Goal: Find specific page/section: Find specific page/section

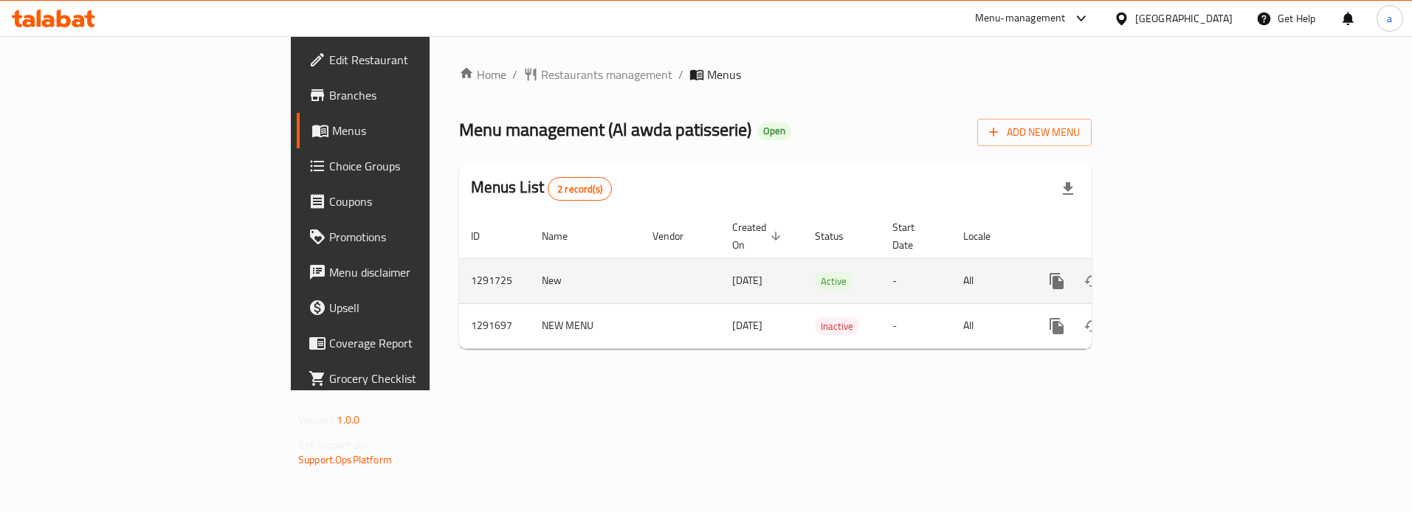
click at [1172, 272] on icon "enhanced table" at bounding box center [1164, 281] width 18 height 18
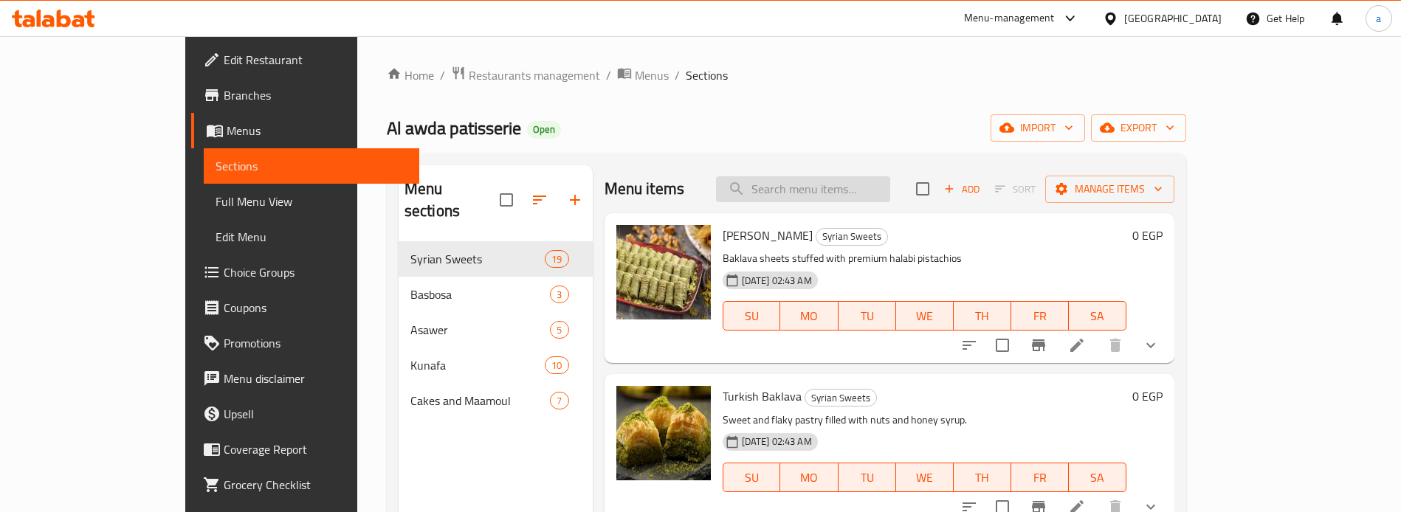
click at [817, 201] on input "search" at bounding box center [803, 189] width 174 height 26
paste input "دولمة حلبي"
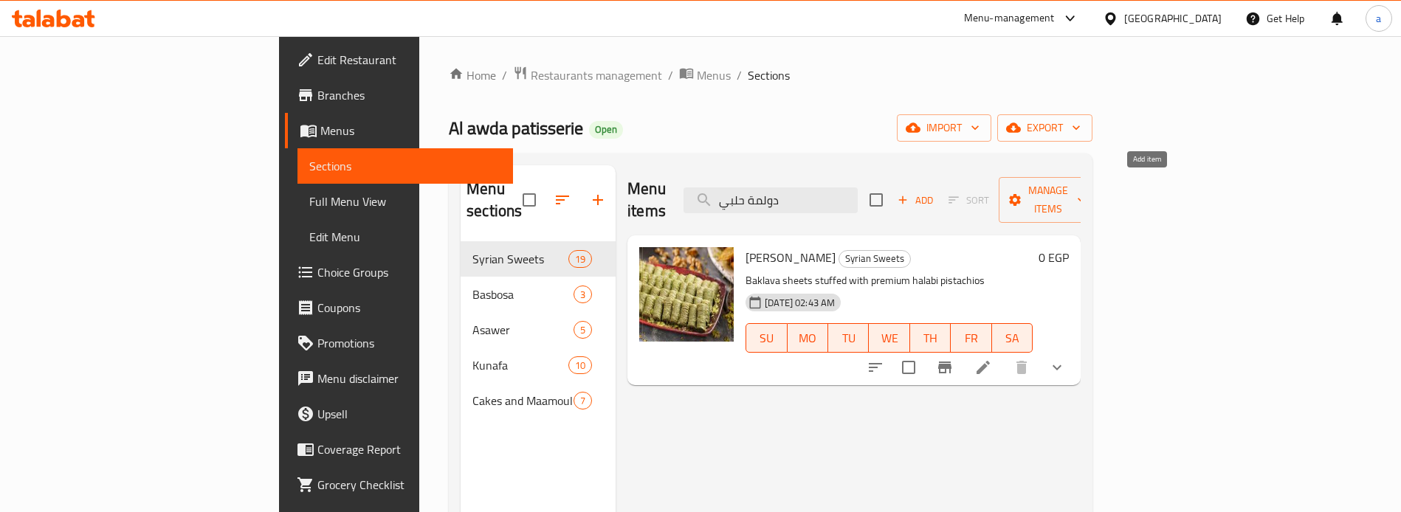
type input "دولمة حلبي"
click at [1033, 247] on h6 "[PERSON_NAME] Syrian Sweets" at bounding box center [889, 257] width 287 height 21
click at [1066, 359] on icon "show more" at bounding box center [1057, 368] width 18 height 18
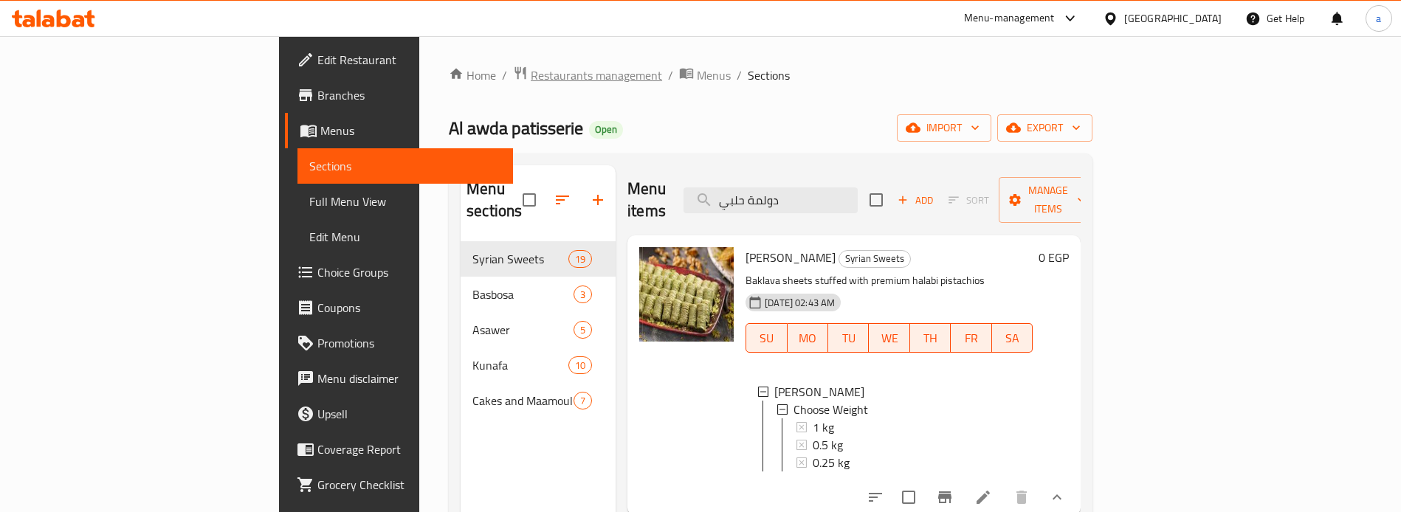
click at [531, 75] on span "Restaurants management" at bounding box center [596, 75] width 131 height 18
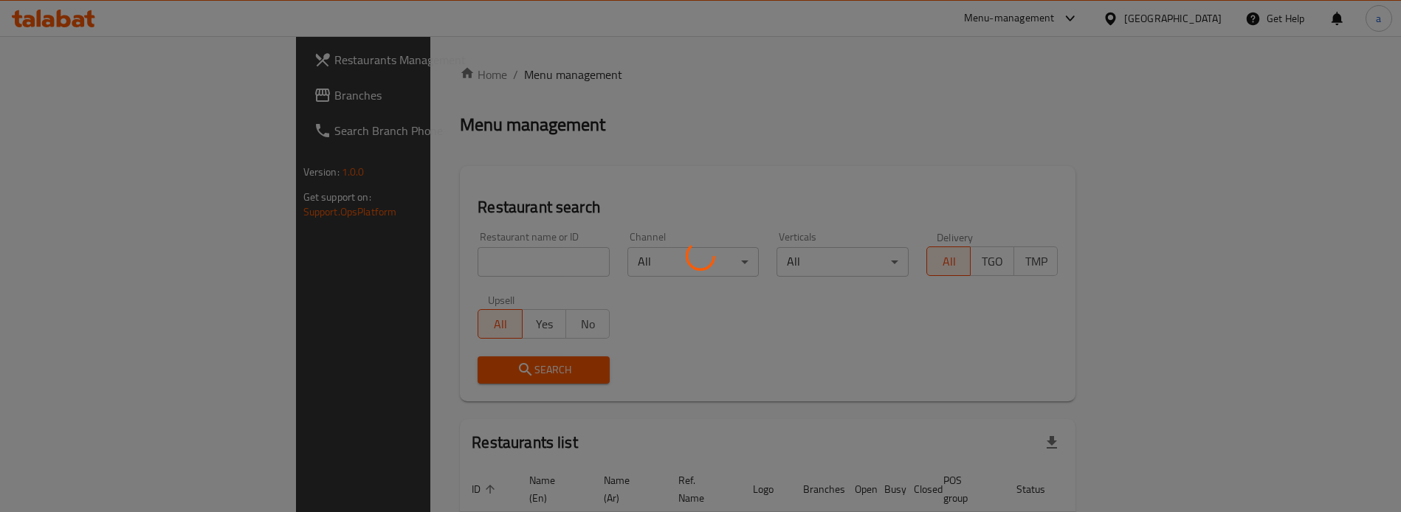
click at [121, 88] on div at bounding box center [700, 256] width 1401 height 512
click at [121, 89] on div at bounding box center [700, 256] width 1401 height 512
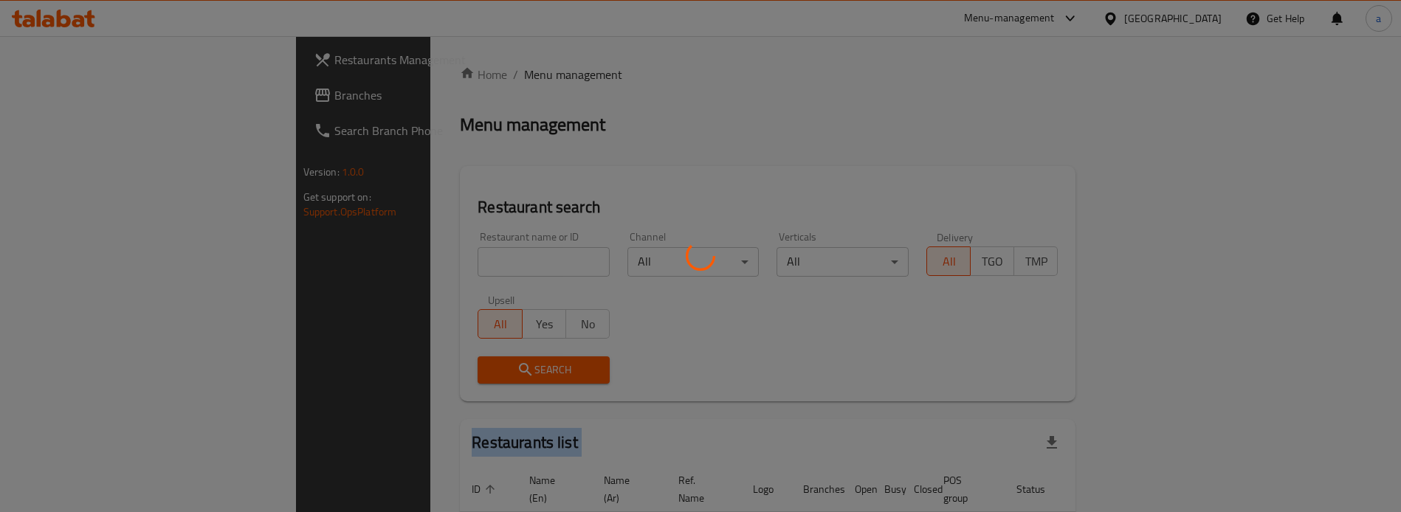
click at [121, 89] on div at bounding box center [700, 256] width 1401 height 512
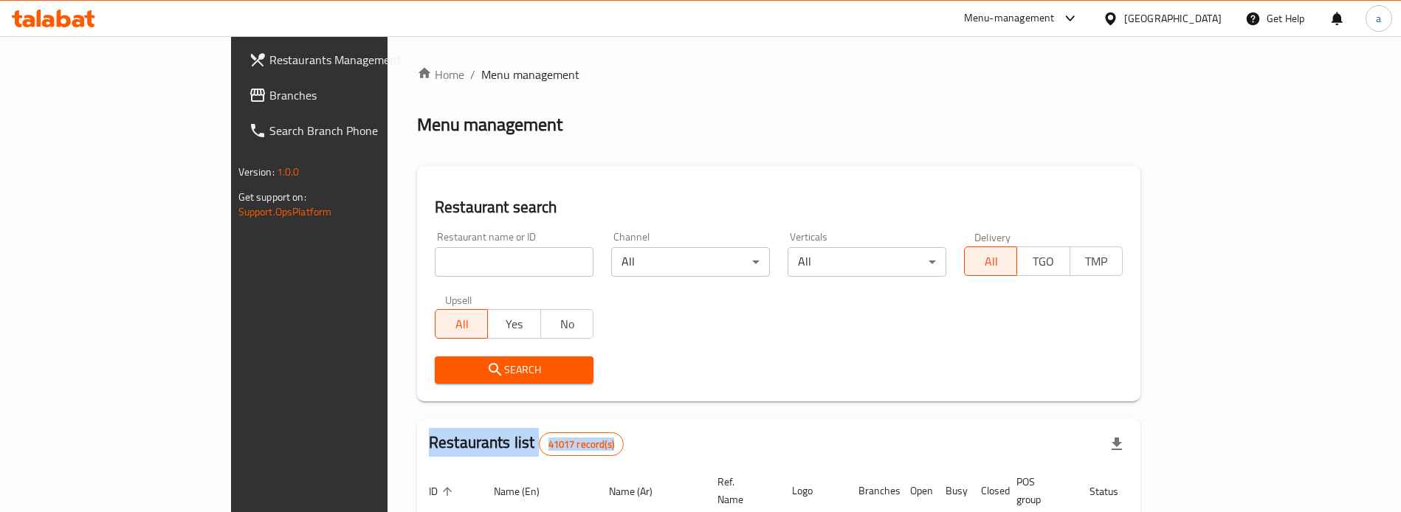
click at [269, 89] on span "Branches" at bounding box center [361, 95] width 184 height 18
